Goal: Task Accomplishment & Management: Use online tool/utility

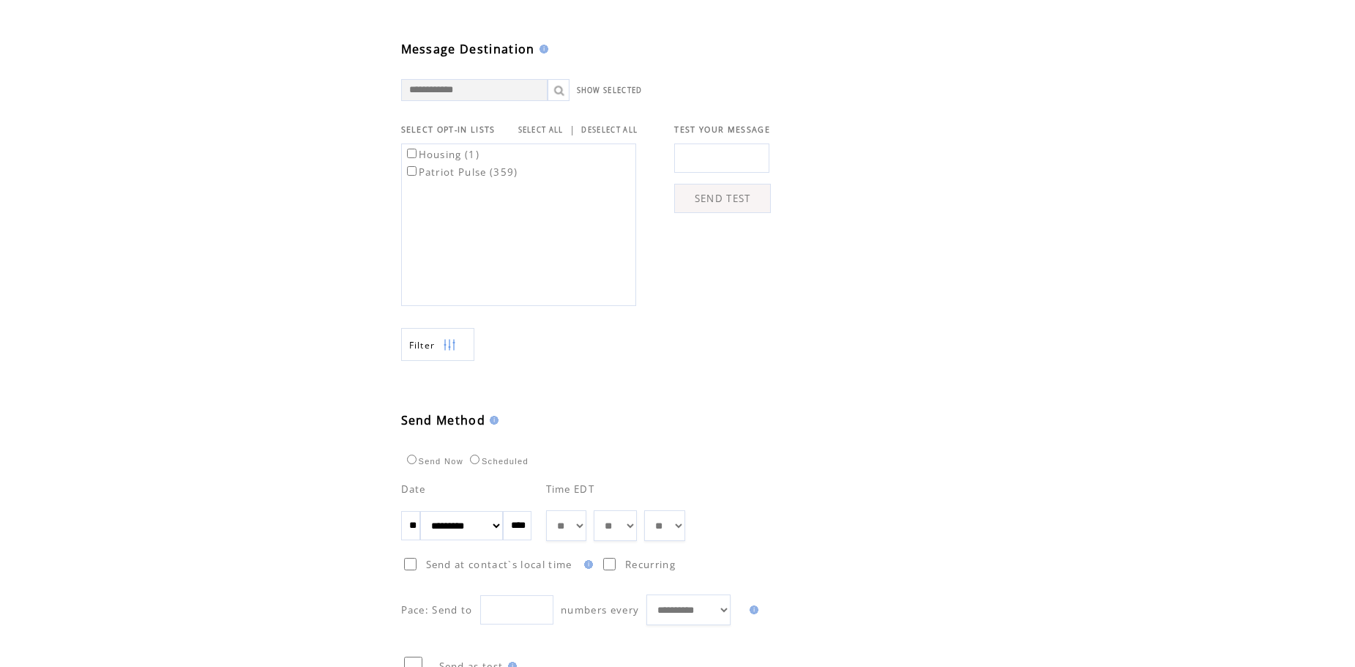
scroll to position [573, 0]
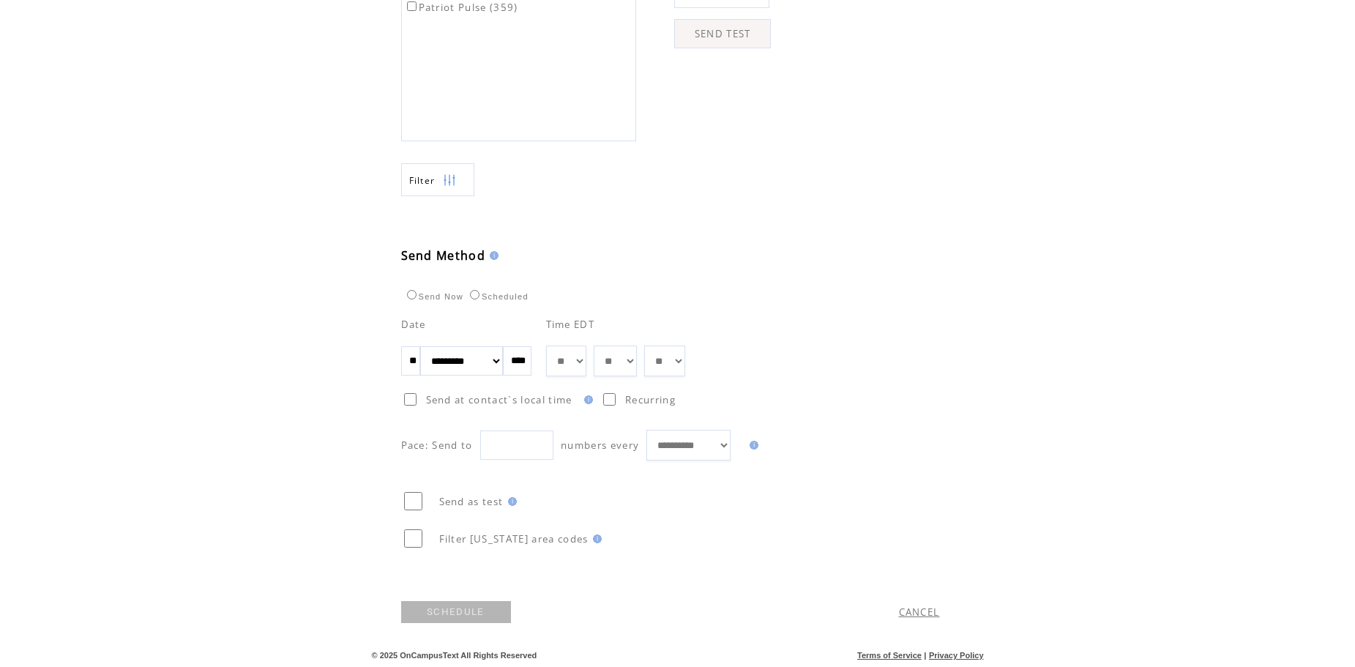
click at [448, 618] on link "SCHEDULE" at bounding box center [456, 612] width 110 height 22
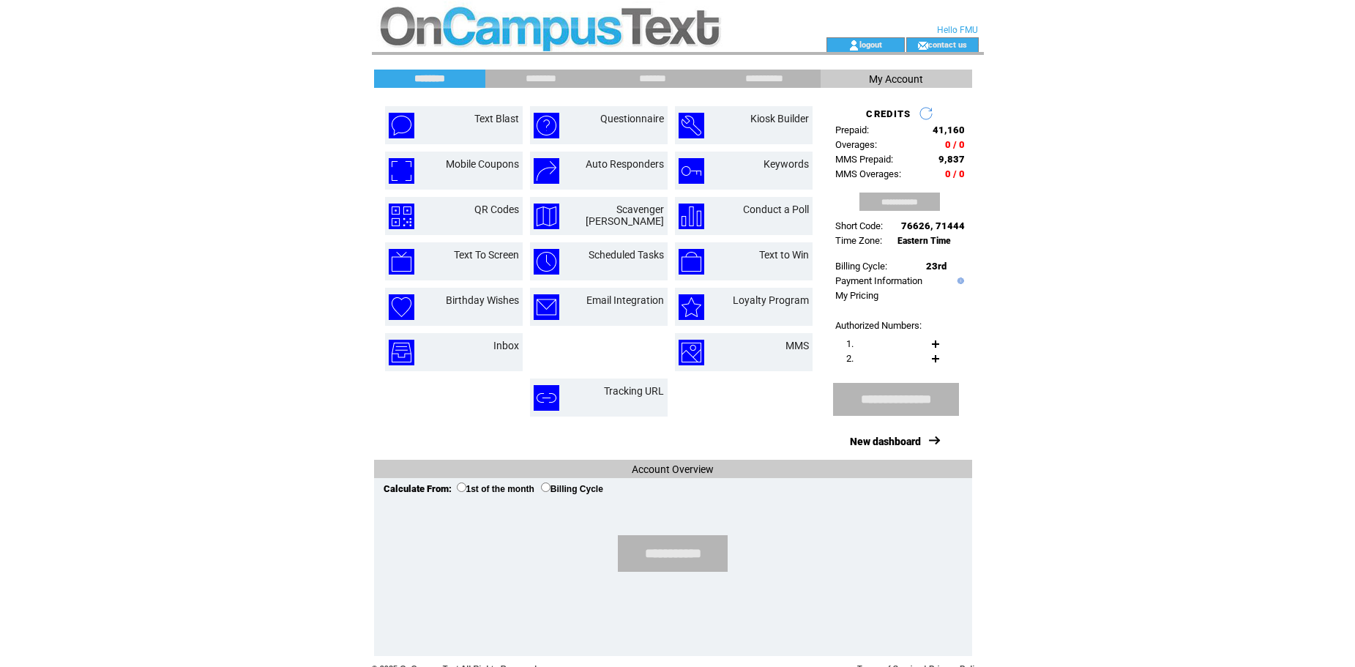
click at [592, 241] on td "Scheduled Tasks" at bounding box center [599, 261] width 144 height 44
click at [595, 250] on link "Scheduled Tasks" at bounding box center [626, 255] width 75 height 12
